Goal: Task Accomplishment & Management: Manage account settings

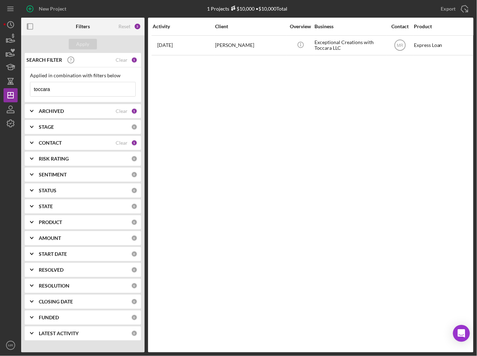
click at [67, 93] on input "toccara" at bounding box center [82, 89] width 105 height 14
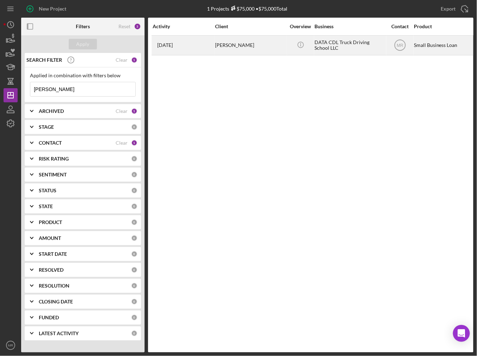
type input "[PERSON_NAME]"
click at [201, 42] on div "[DATE] [PERSON_NAME]" at bounding box center [184, 45] width 62 height 19
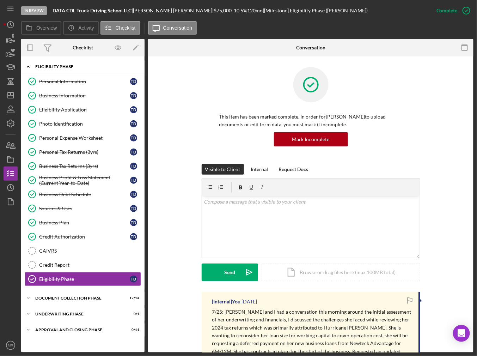
click at [64, 68] on div "Eligibility Phase" at bounding box center [85, 67] width 101 height 4
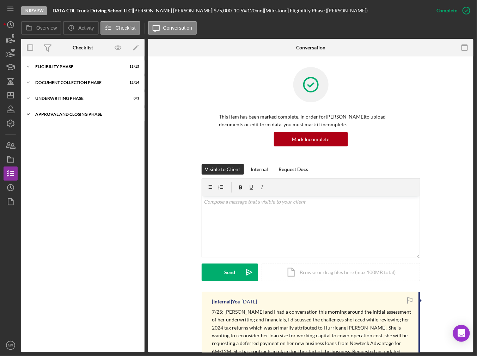
click at [69, 117] on div "Icon/Expander Approval and Closing Phase 0 / 11" at bounding box center [82, 114] width 123 height 14
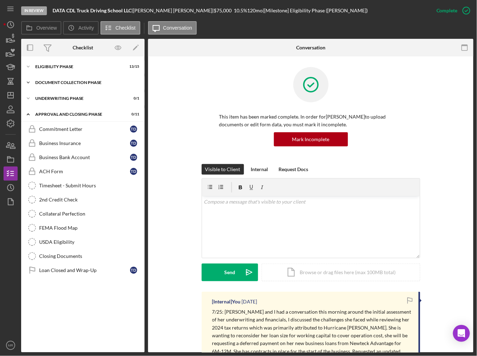
click at [66, 84] on div "Document Collection Phase" at bounding box center [85, 82] width 101 height 4
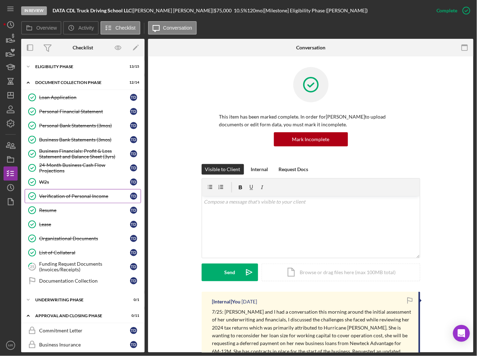
click at [66, 193] on div "Verification of Personal Income" at bounding box center [84, 196] width 91 height 6
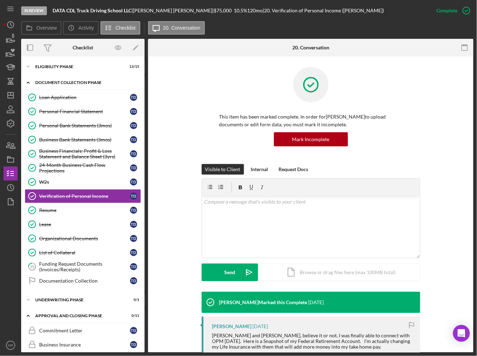
click at [51, 80] on div "Document Collection Phase" at bounding box center [85, 82] width 101 height 4
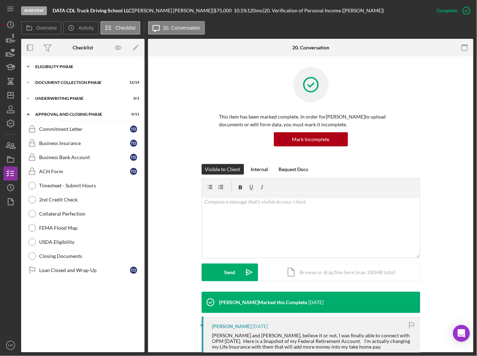
click at [56, 67] on div "Eligibility Phase" at bounding box center [85, 67] width 101 height 4
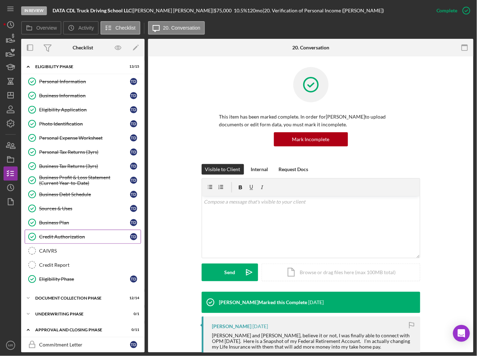
click at [79, 234] on div "Credit Authorization" at bounding box center [84, 237] width 91 height 6
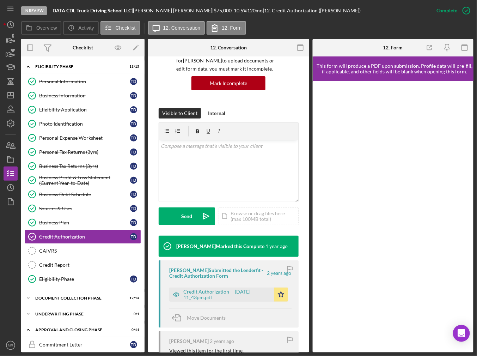
scroll to position [71, 0]
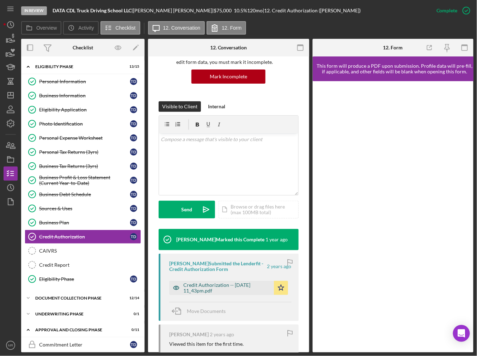
click at [204, 288] on div "Credit Authorization -- [DATE] 11_43pm.pdf" at bounding box center [226, 287] width 87 height 11
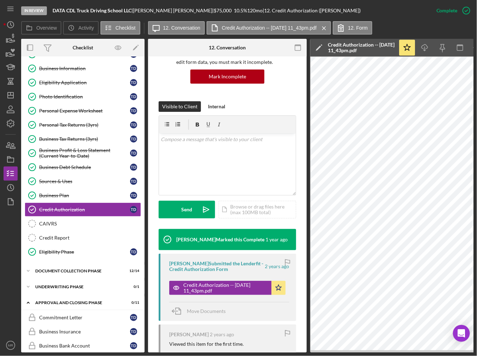
scroll to position [141, 0]
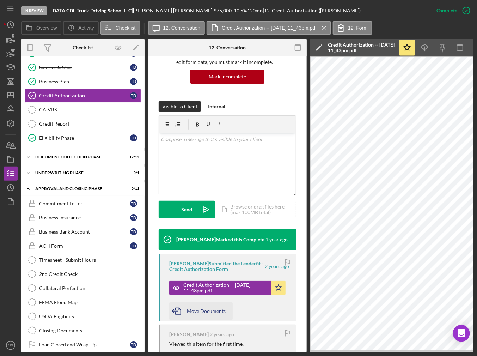
click at [222, 312] on span "Move Documents" at bounding box center [206, 311] width 39 height 6
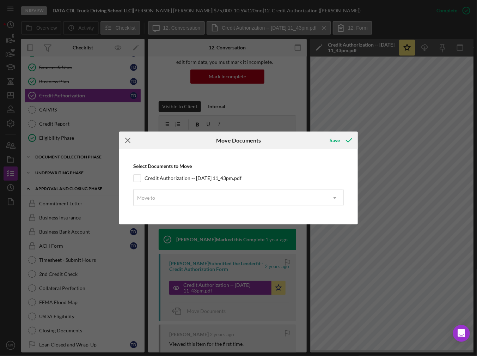
click at [135, 137] on icon "Icon/Menu Close" at bounding box center [128, 141] width 18 height 18
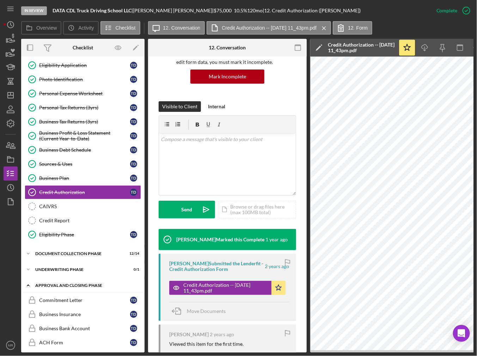
scroll to position [0, 0]
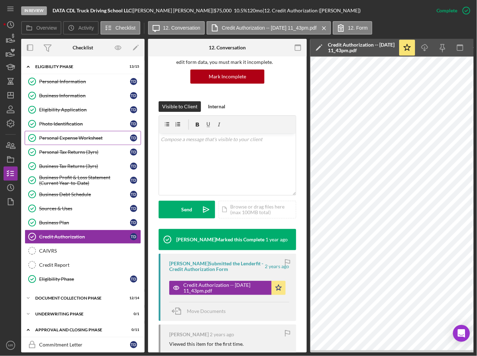
click at [70, 135] on div "Personal Expense Worksheet" at bounding box center [84, 138] width 91 height 6
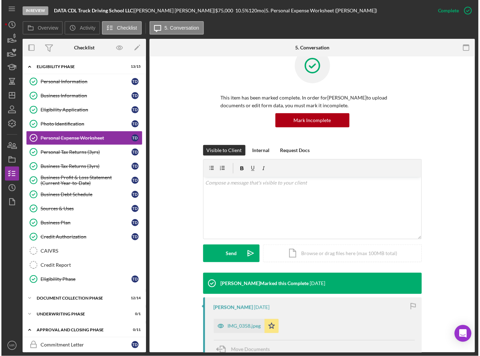
scroll to position [106, 0]
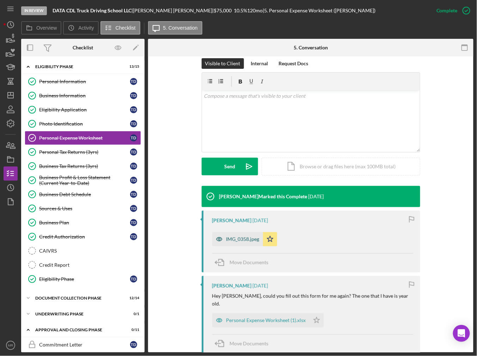
click at [236, 242] on div "IMG_0358.jpeg" at bounding box center [237, 239] width 51 height 14
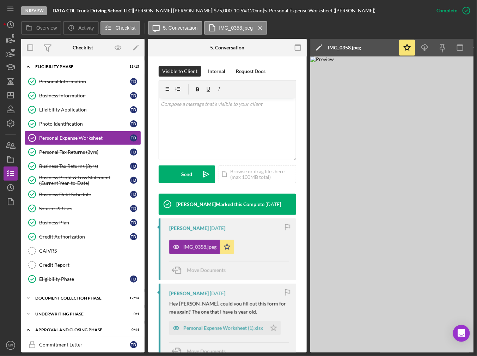
drag, startPoint x: 261, startPoint y: 349, endPoint x: 302, endPoint y: 348, distance: 40.6
click at [302, 344] on div "This item has been marked complete. In order for [PERSON_NAME] to upload docume…" at bounding box center [227, 277] width 159 height 653
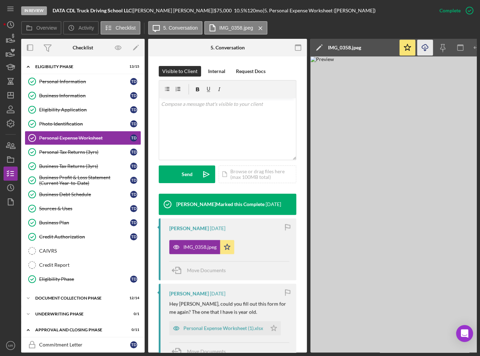
click at [426, 50] on icon "Icon/Download" at bounding box center [425, 48] width 16 height 16
